Goal: Information Seeking & Learning: Learn about a topic

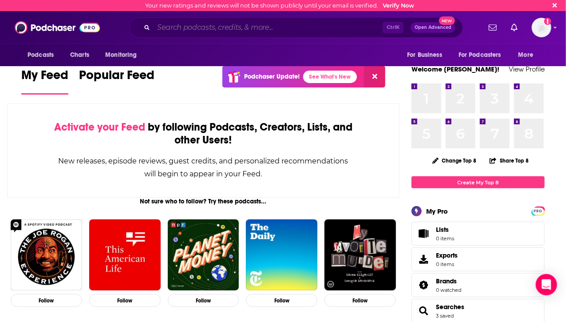
click at [245, 32] on input "Search podcasts, credits, & more..." at bounding box center [267, 27] width 229 height 14
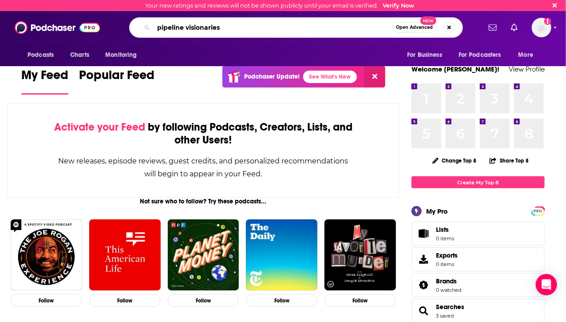
type input "pipeline visionaries"
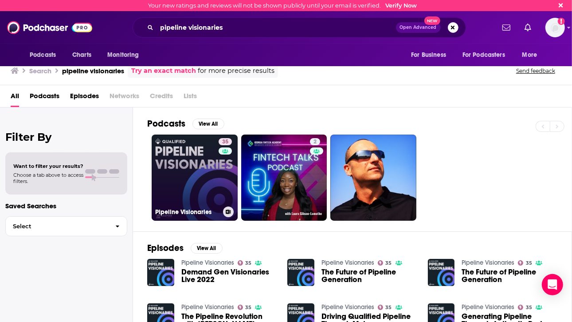
click at [189, 169] on link "35 Pipeline Visionaries" at bounding box center [195, 177] width 86 height 86
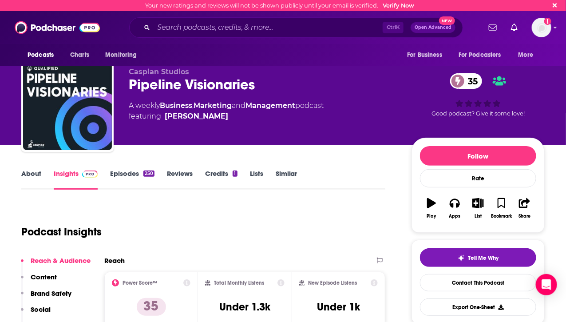
click at [33, 169] on link "About" at bounding box center [31, 179] width 20 height 20
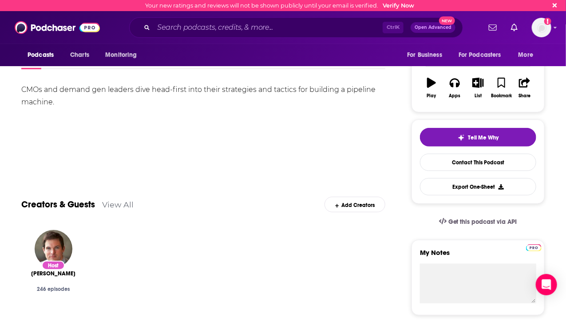
scroll to position [44, 0]
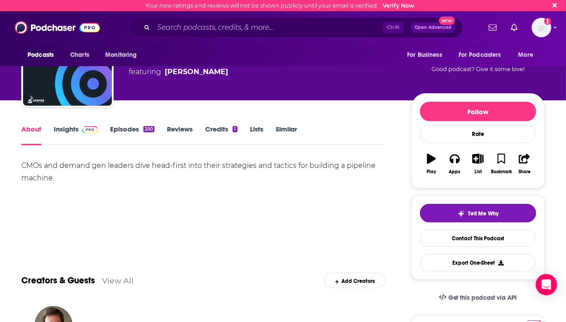
click at [65, 130] on link "Insights" at bounding box center [76, 135] width 44 height 20
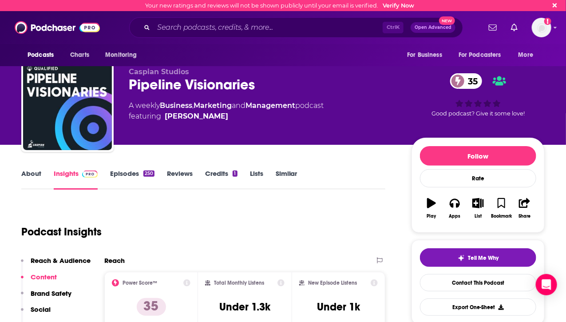
scroll to position [177, 0]
